Goal: Task Accomplishment & Management: Manage account settings

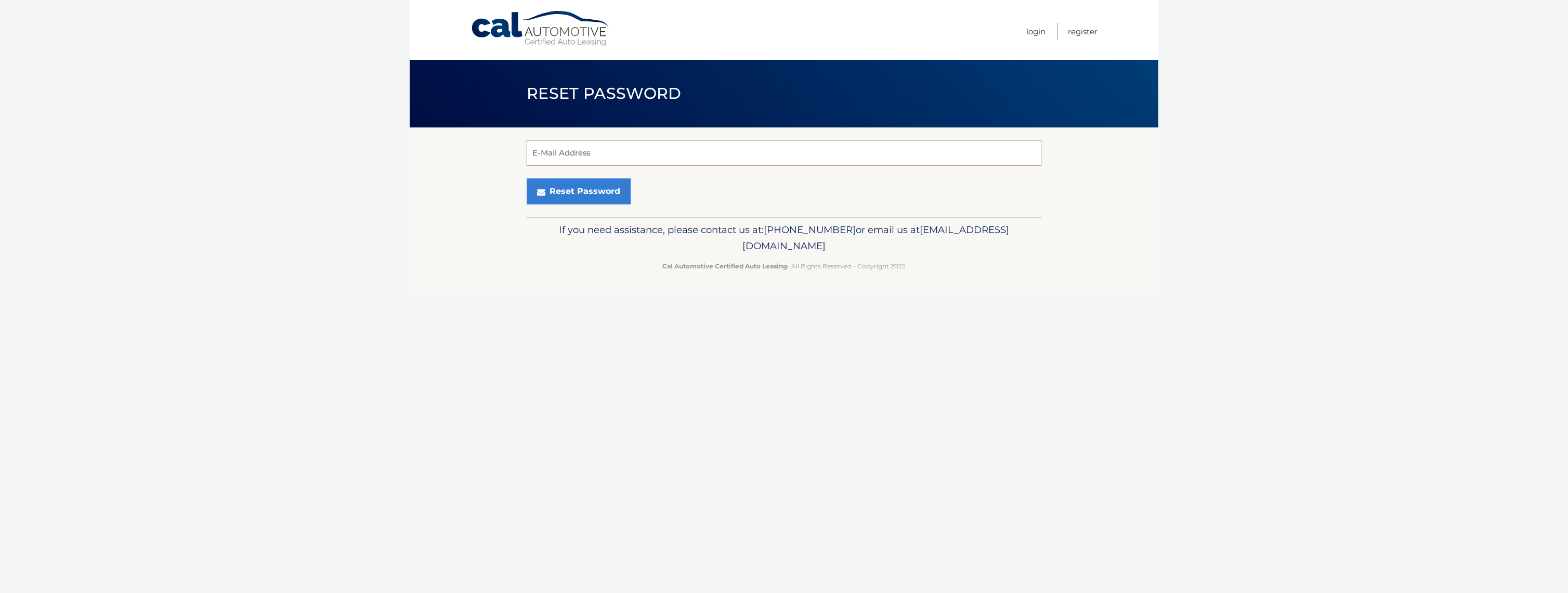
click at [674, 154] on input "E-Mail Address" at bounding box center [784, 153] width 515 height 26
type input "3quaycourt@gmail.com"
click at [598, 187] on button "Reset Password" at bounding box center [579, 192] width 104 height 26
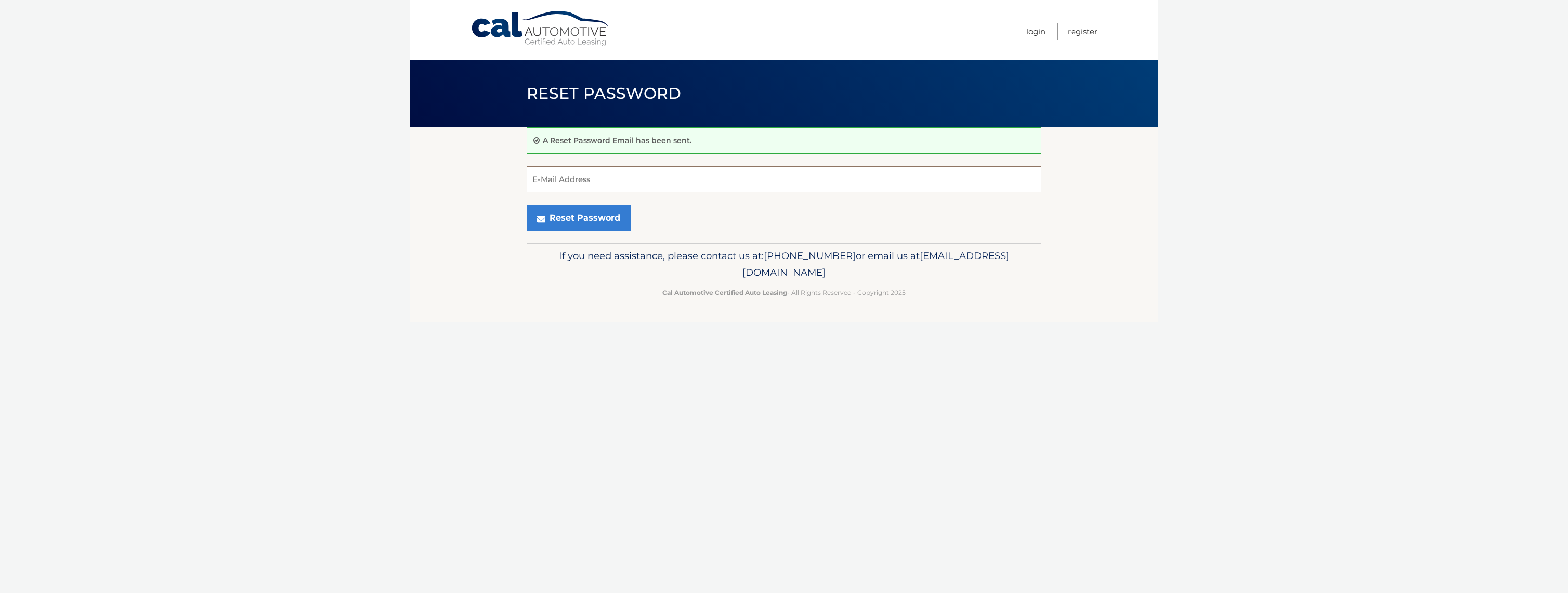
click at [604, 177] on input "E-Mail Address" at bounding box center [784, 180] width 515 height 26
click at [390, 109] on body "Cal Automotive Menu Login Register Reset Password" at bounding box center [784, 296] width 1568 height 593
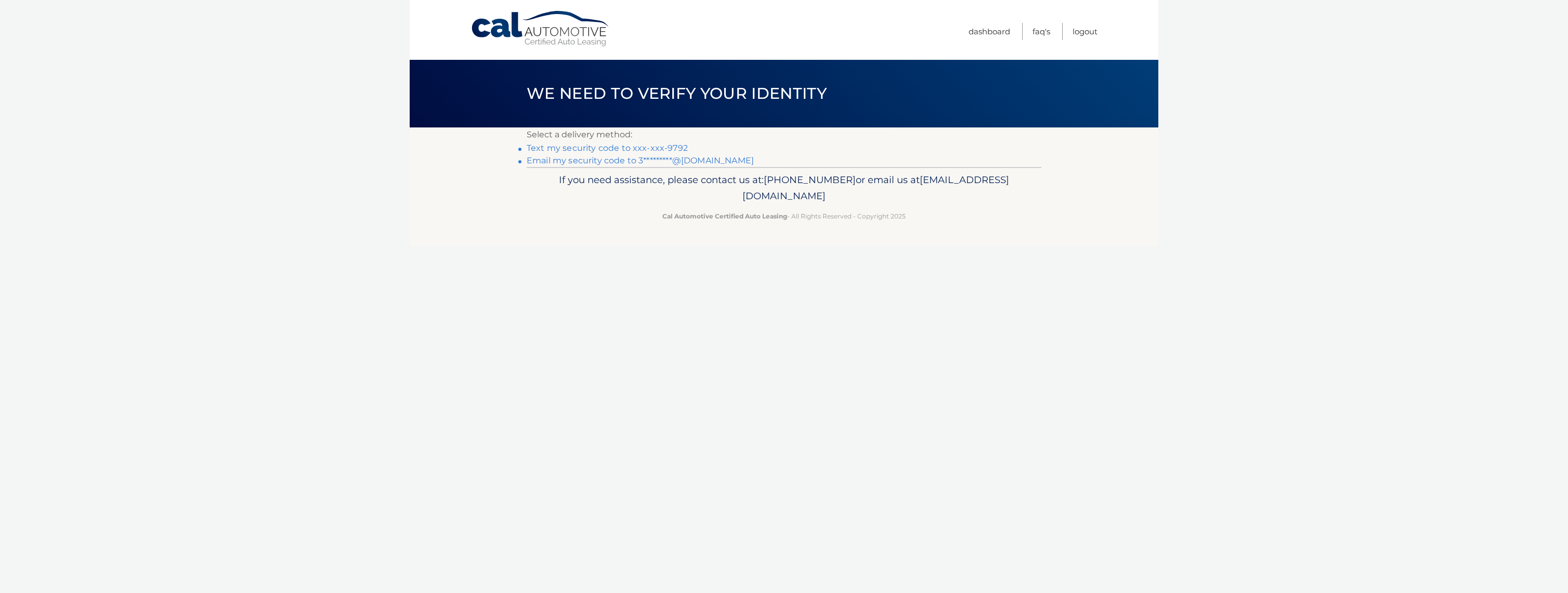
click at [705, 161] on link "Email my security code to 3*********@gmail.com" at bounding box center [641, 161] width 228 height 10
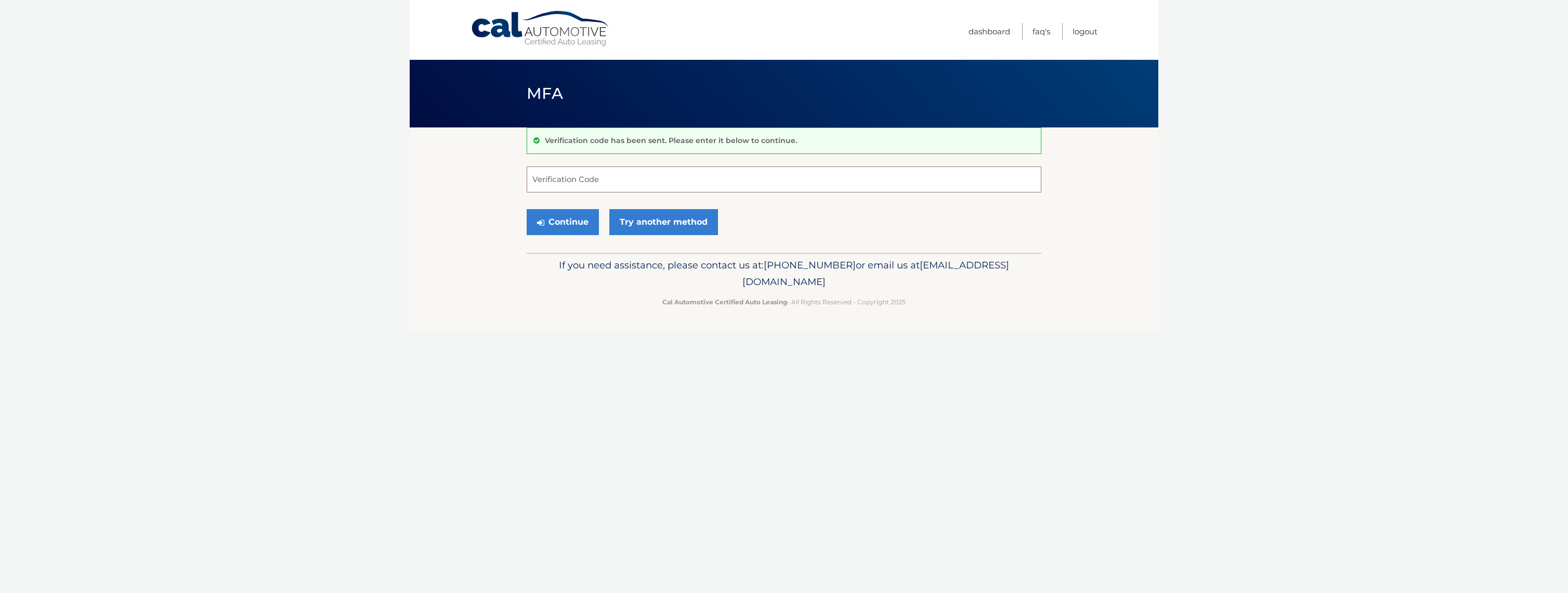
click at [685, 176] on input "Verification Code" at bounding box center [784, 180] width 515 height 26
type input "700693"
click at [527, 209] on button "Continue" at bounding box center [563, 222] width 72 height 26
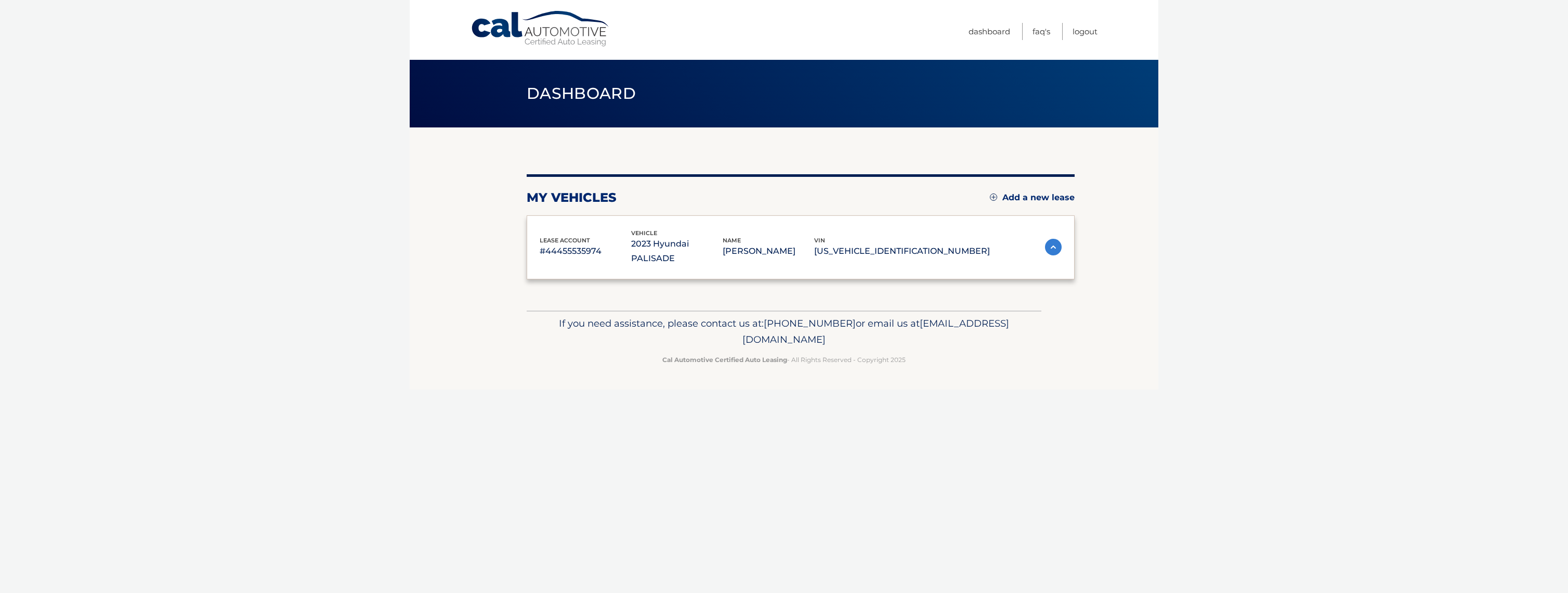
click at [580, 215] on div "my vehicles Add a new lease lease account #44455535974 vehicle 2023 Hyundai PAL…" at bounding box center [800, 226] width 548 height 105
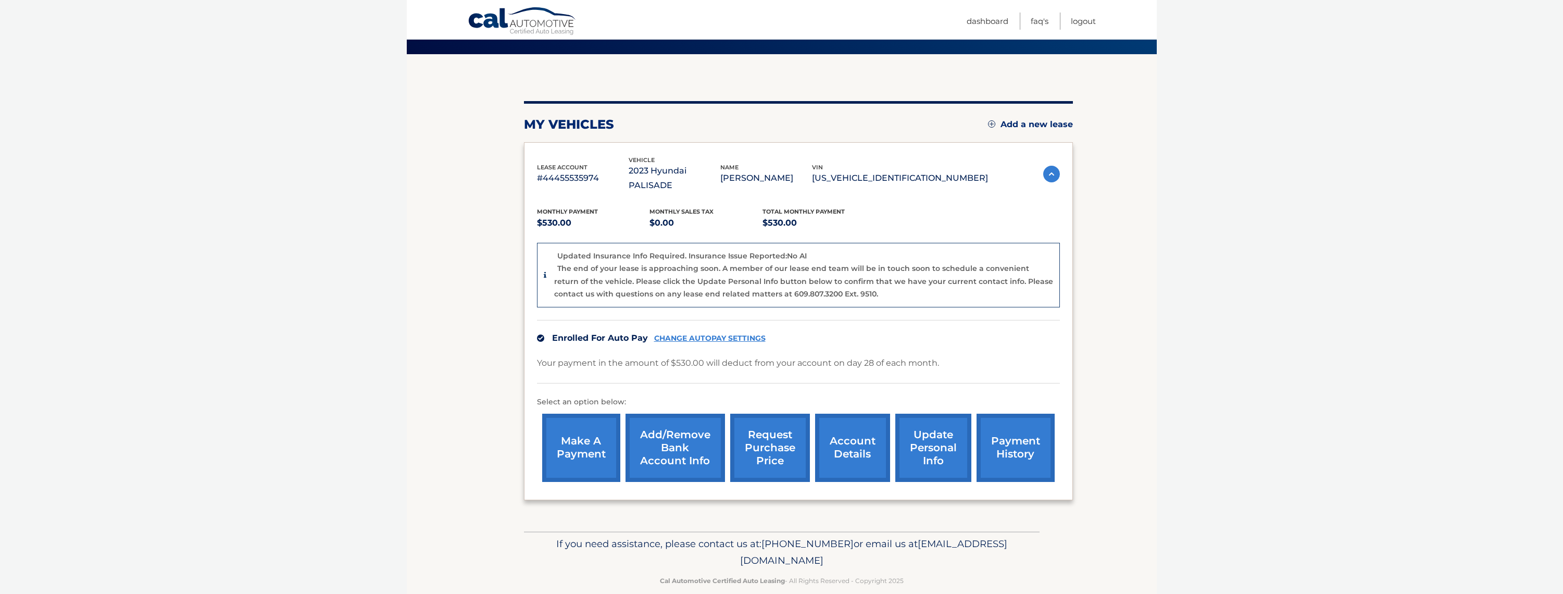
scroll to position [75, 0]
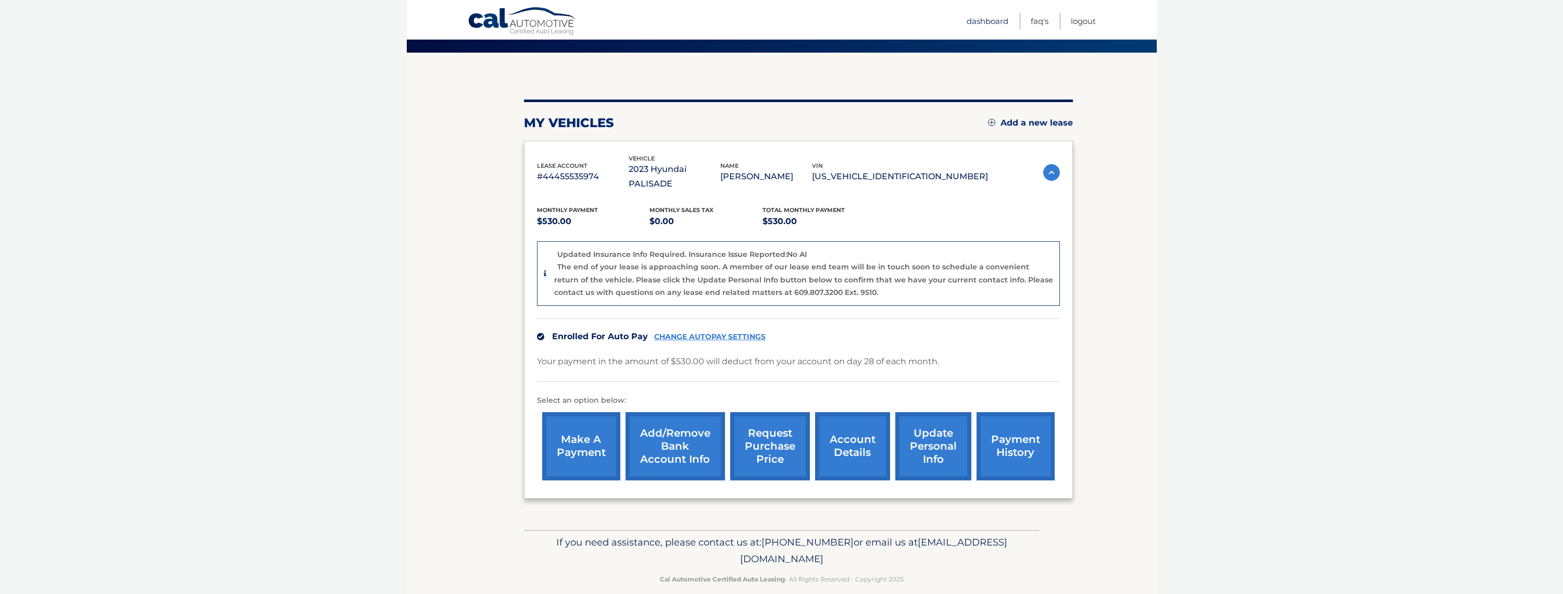
click at [974, 19] on link "Dashboard" at bounding box center [988, 20] width 42 height 17
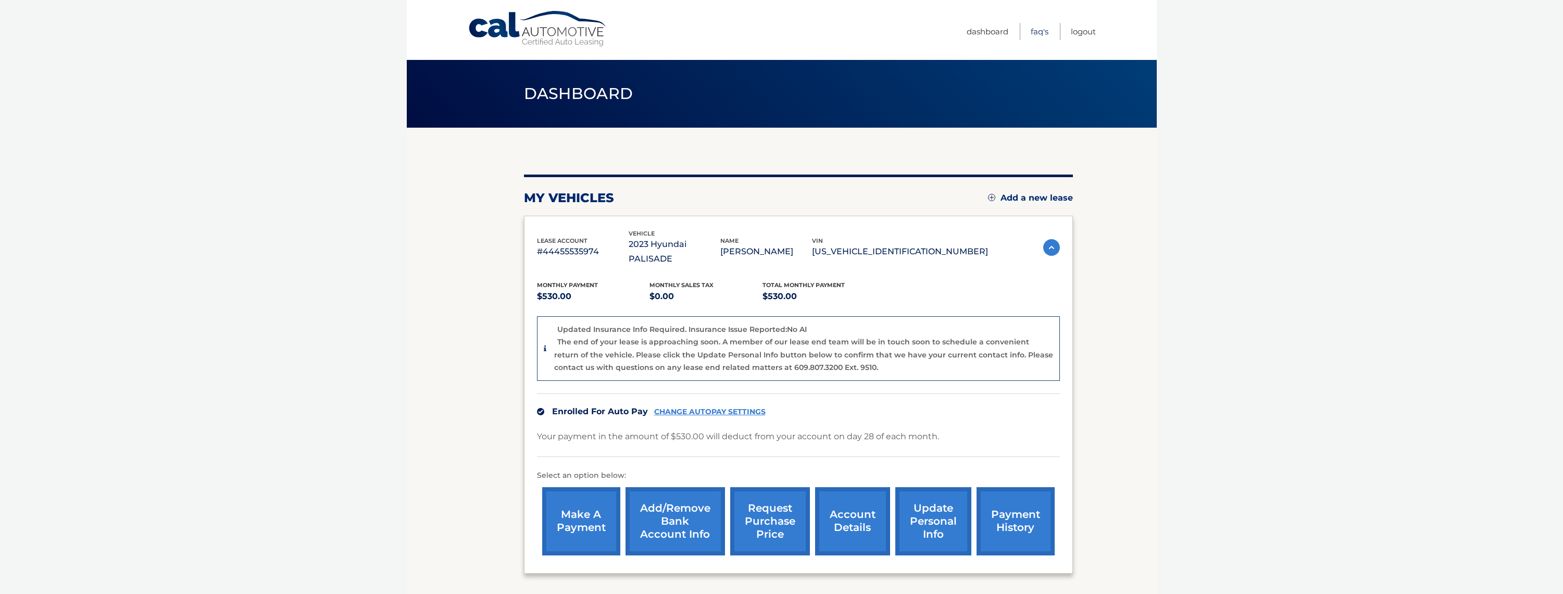
click at [1039, 34] on link "FAQ's" at bounding box center [1040, 31] width 18 height 17
click at [842, 532] on link "account details" at bounding box center [852, 521] width 75 height 68
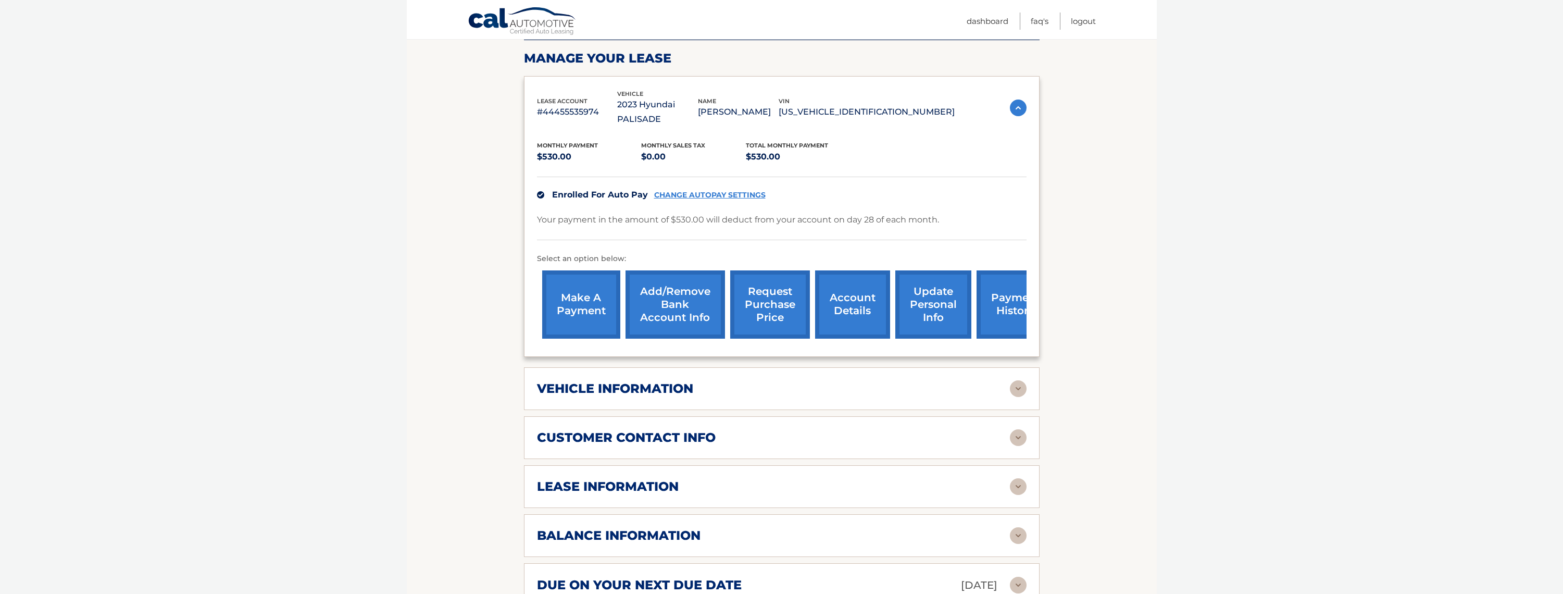
scroll to position [156, 0]
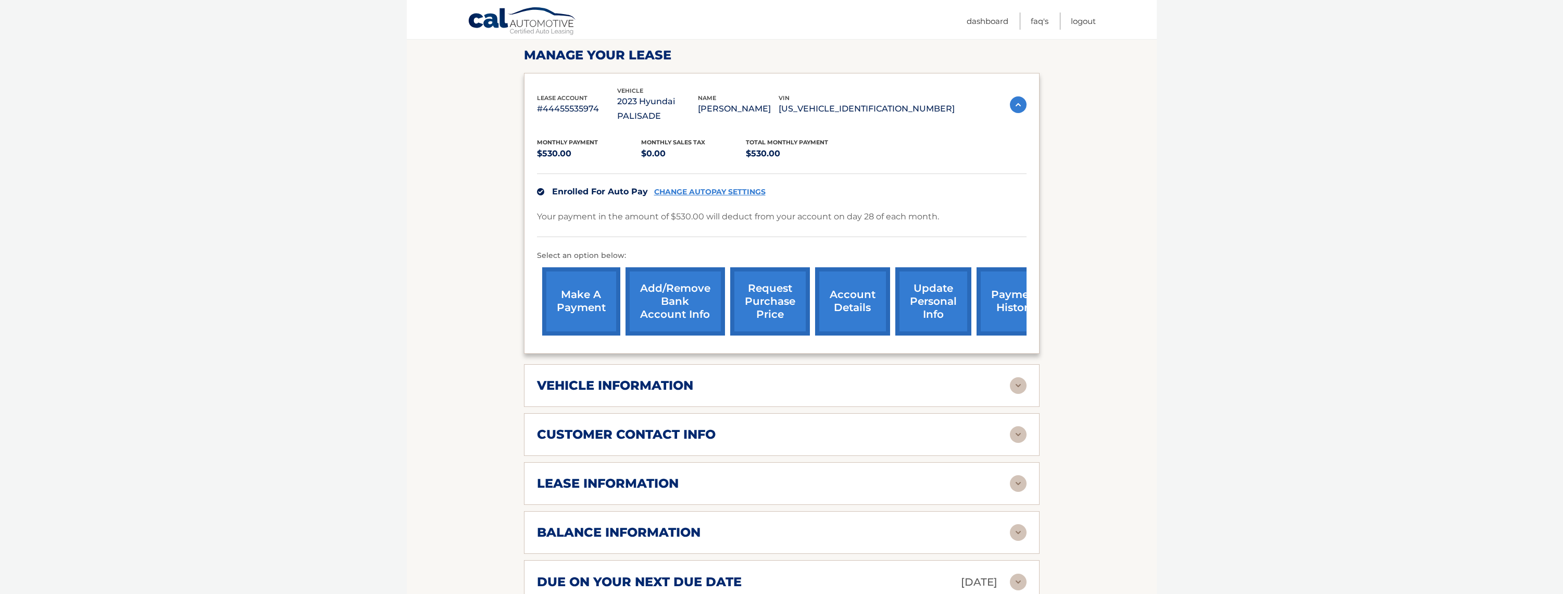
click at [1022, 378] on img at bounding box center [1018, 385] width 17 height 17
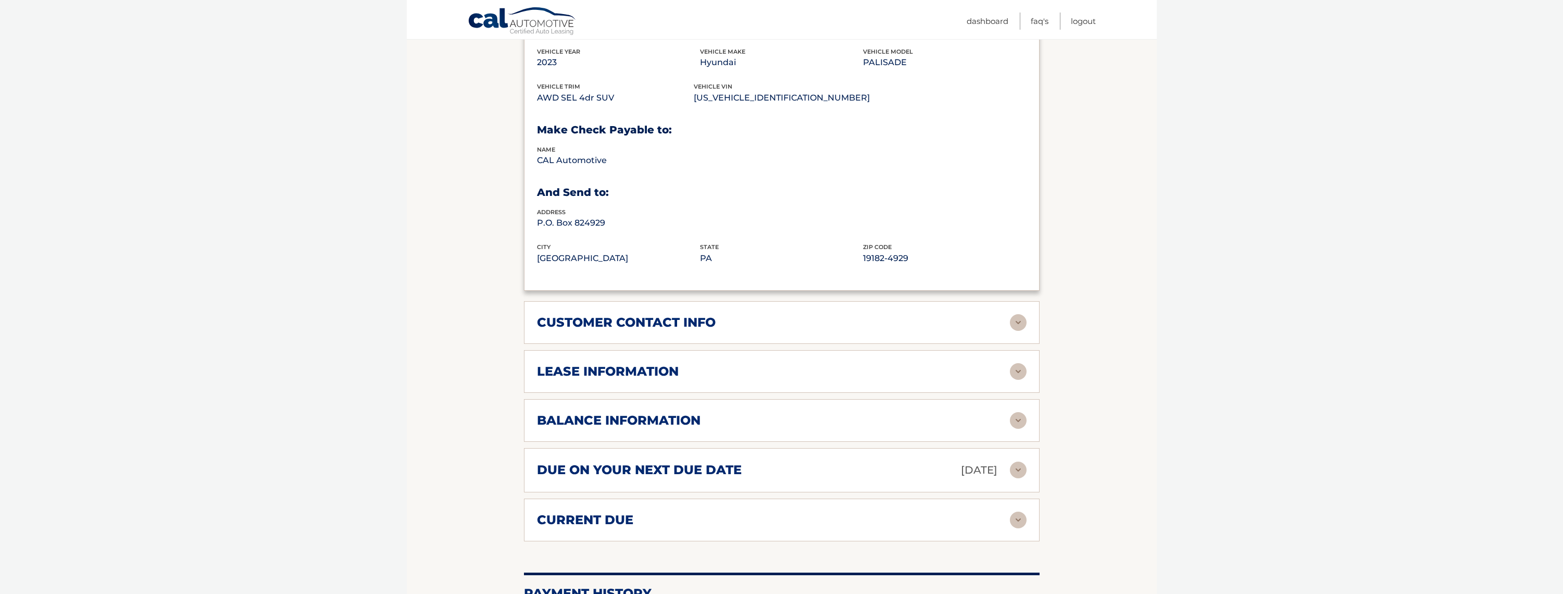
scroll to position [521, 0]
click at [1013, 364] on div "lease information Contract Start Date [DATE] Term 39 Maturity Date [DATE] Start…" at bounding box center [782, 369] width 516 height 43
click at [1019, 361] on img at bounding box center [1018, 369] width 17 height 17
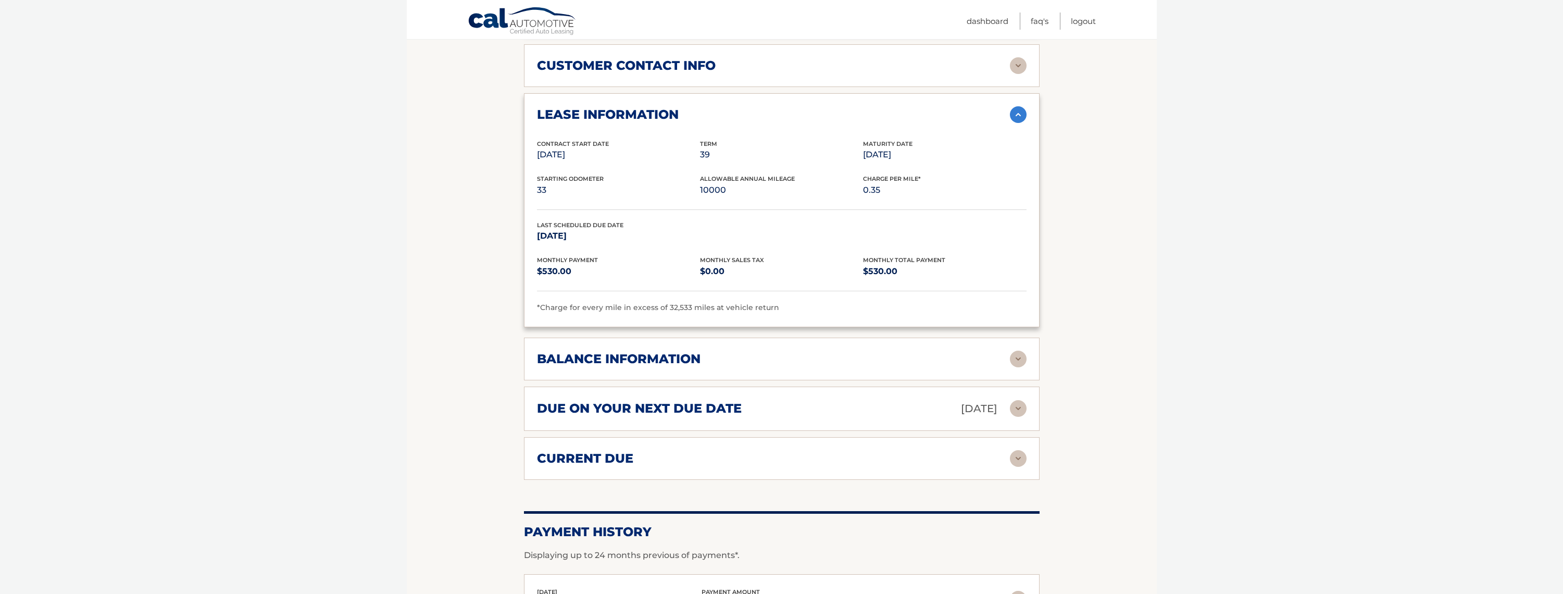
scroll to position [781, 0]
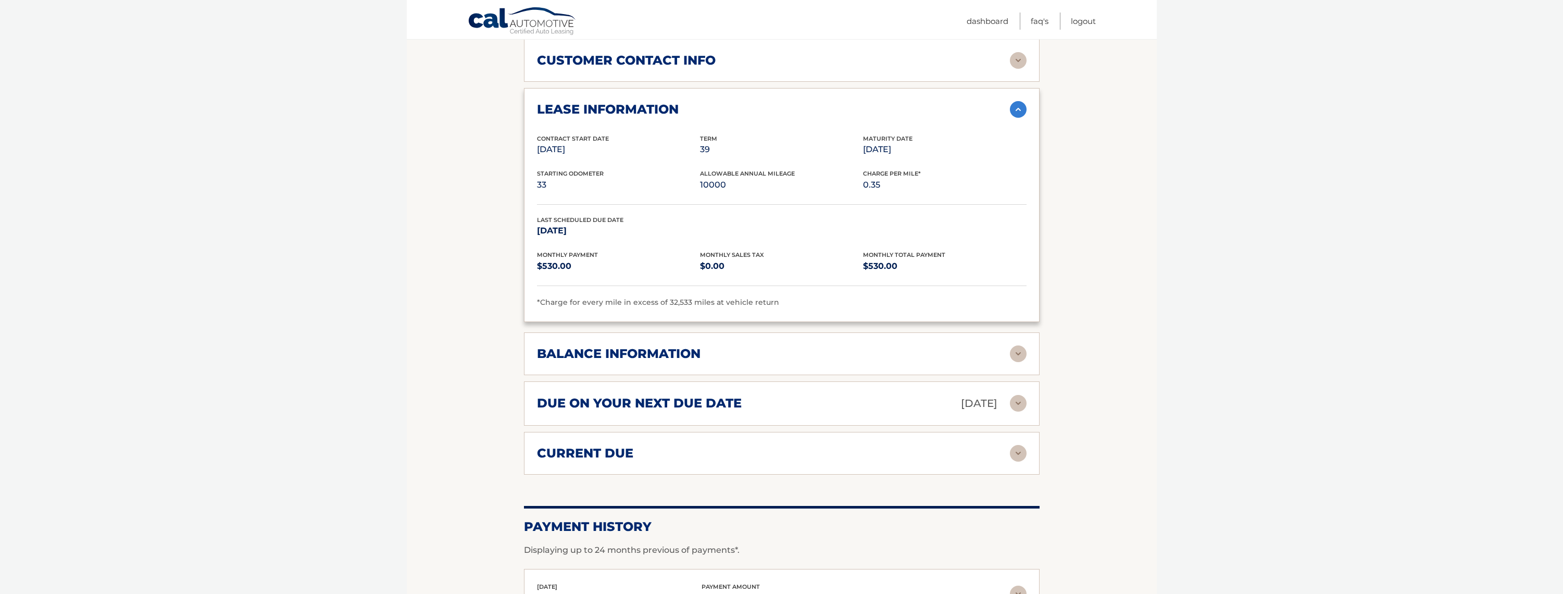
click at [1024, 345] on img at bounding box center [1018, 353] width 17 height 17
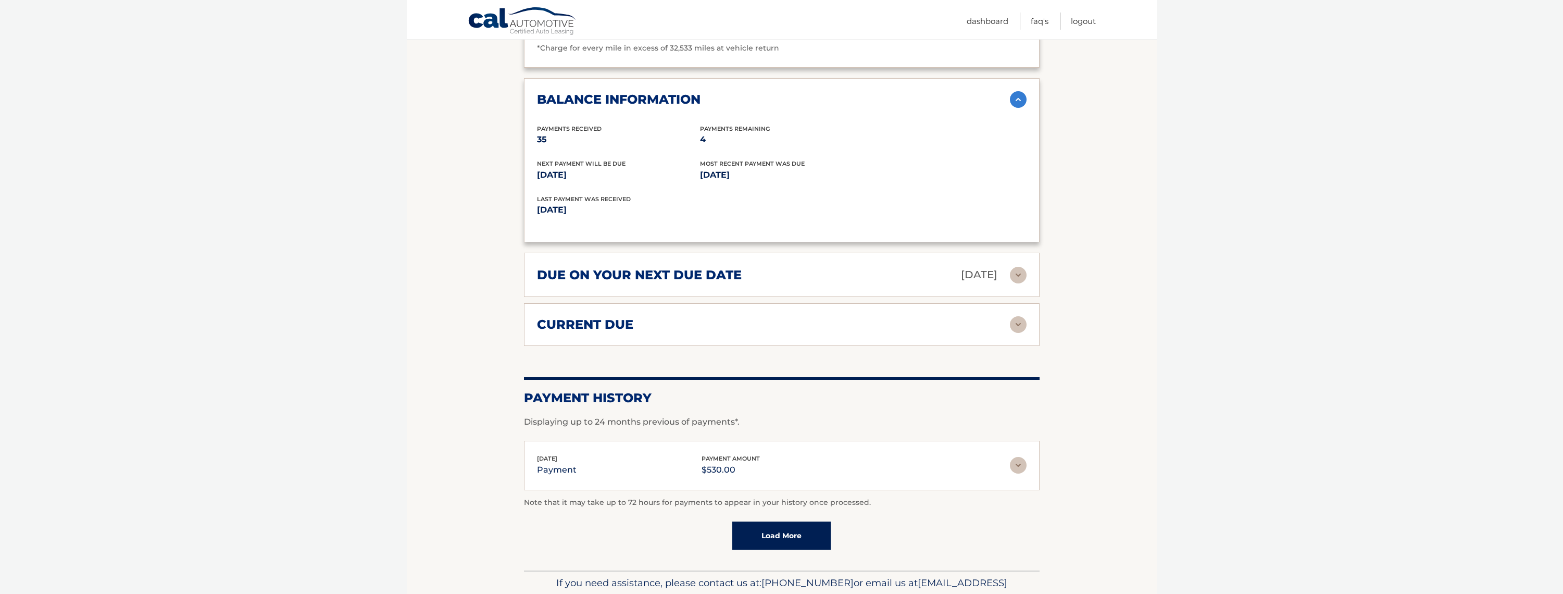
scroll to position [1042, 0]
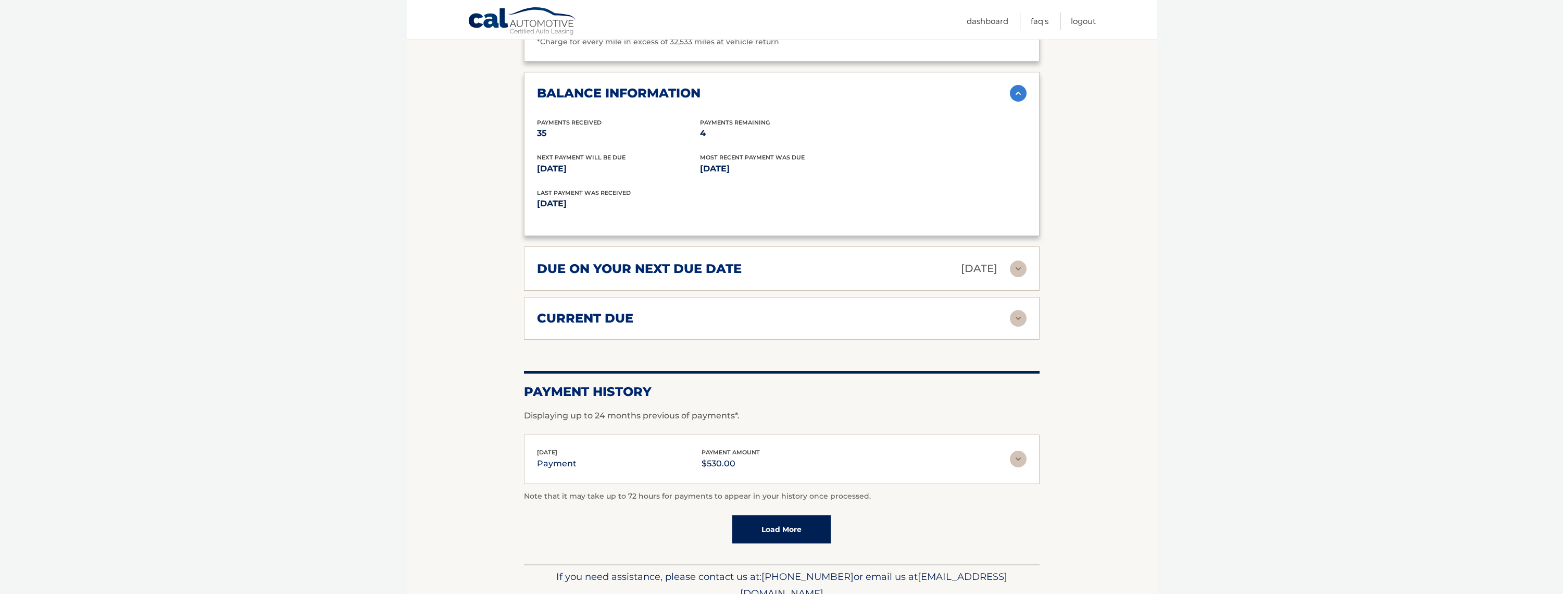
click at [1009, 310] on div "current due" at bounding box center [773, 318] width 473 height 16
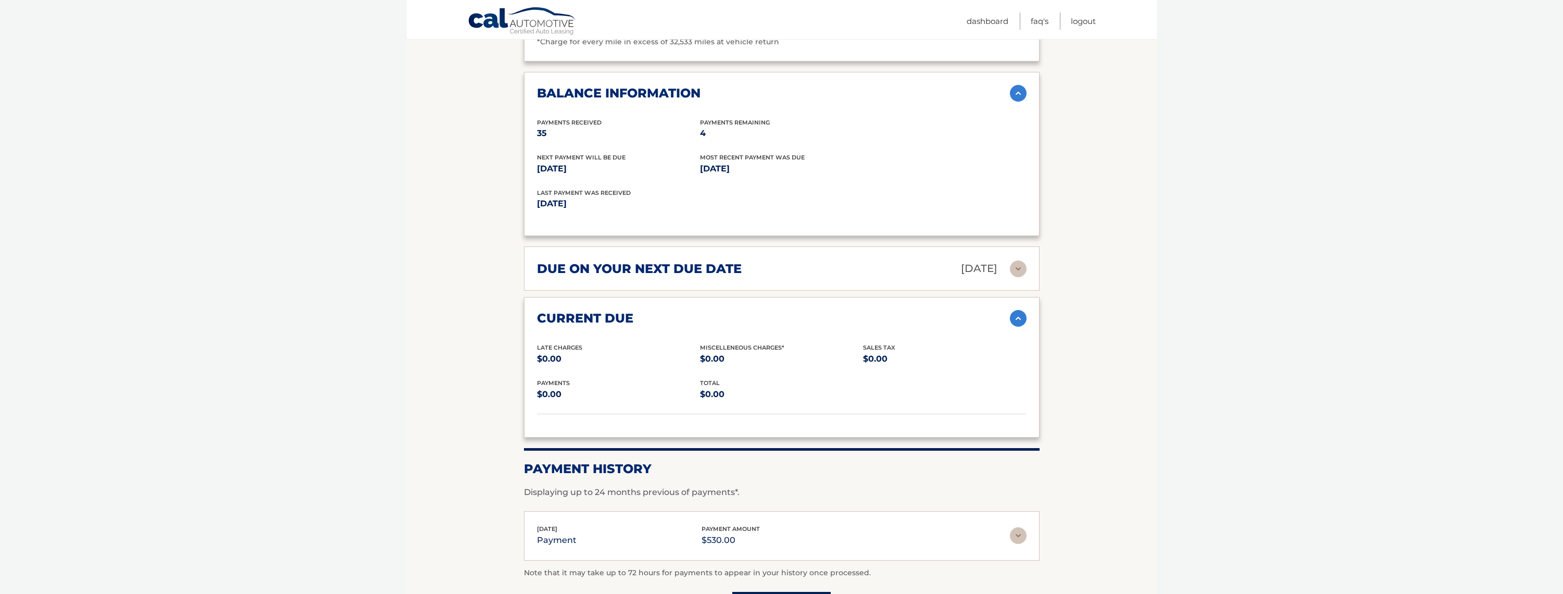
click at [1009, 310] on div "current due" at bounding box center [773, 318] width 473 height 16
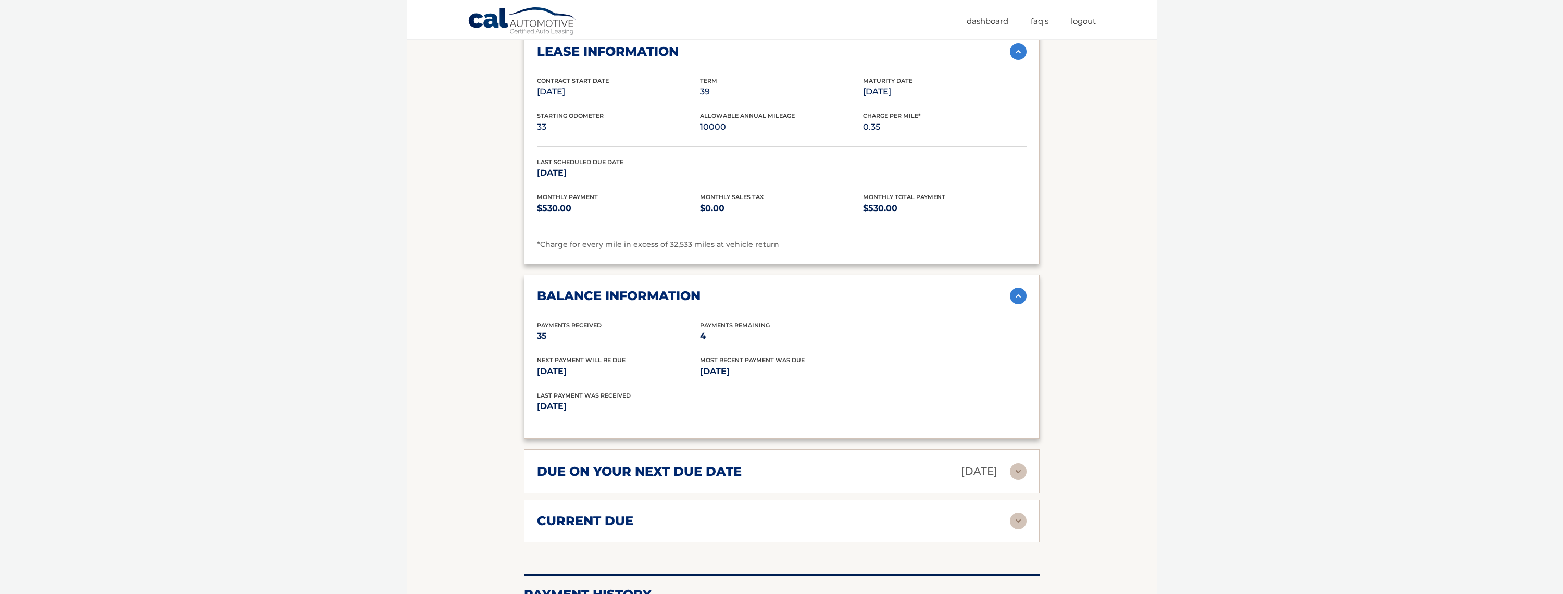
scroll to position [833, 0]
